Goal: Task Accomplishment & Management: Manage account settings

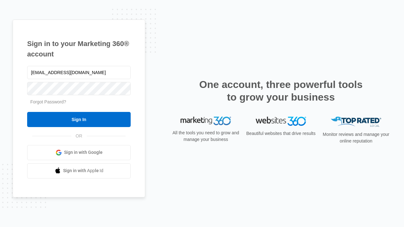
type input "[EMAIL_ADDRESS][DOMAIN_NAME]"
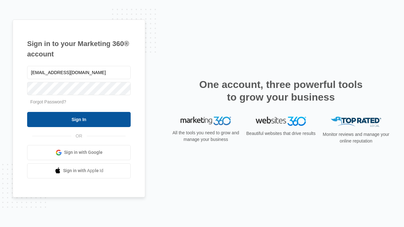
click at [79, 119] on input "Sign In" at bounding box center [78, 119] width 103 height 15
